Goal: Information Seeking & Learning: Learn about a topic

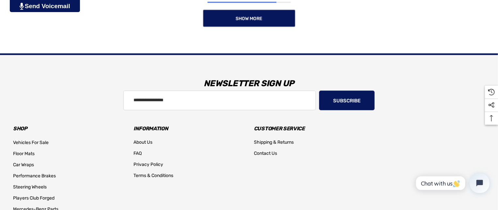
scroll to position [652, 0]
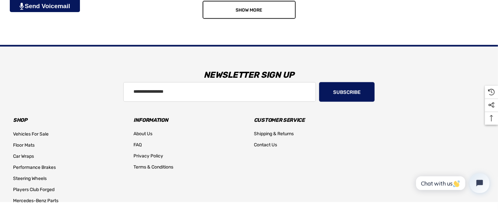
drag, startPoint x: 250, startPoint y: 9, endPoint x: 260, endPoint y: 18, distance: 12.9
click at [251, 9] on span "Show More" at bounding box center [248, 10] width 27 height 6
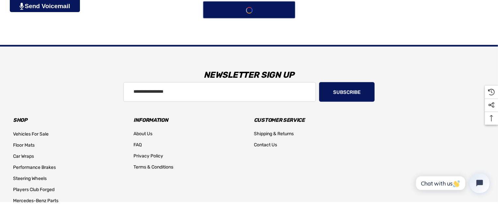
scroll to position [796, 0]
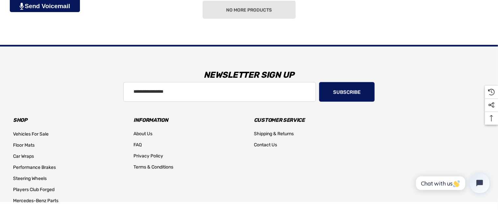
drag, startPoint x: 247, startPoint y: 9, endPoint x: 251, endPoint y: 8, distance: 4.0
click at [250, 8] on div "No more products" at bounding box center [249, 10] width 472 height 18
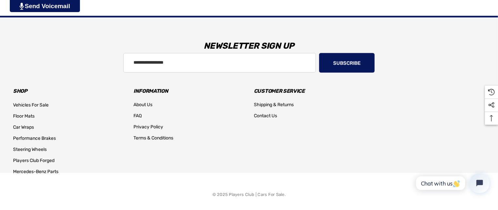
scroll to position [830, 0]
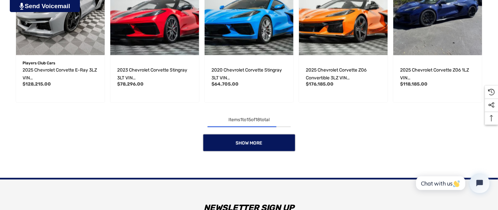
scroll to position [554, 0]
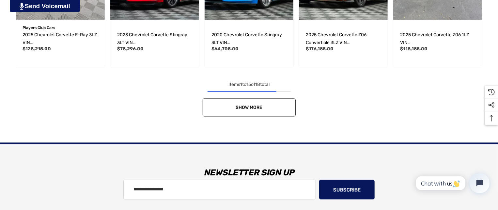
click at [241, 107] on span "Show More" at bounding box center [248, 108] width 27 height 6
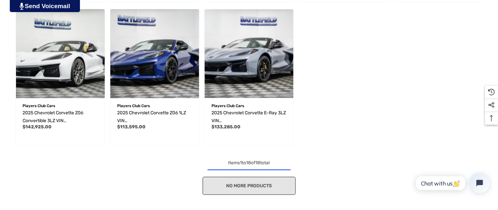
scroll to position [652, 0]
